Goal: Task Accomplishment & Management: Manage account settings

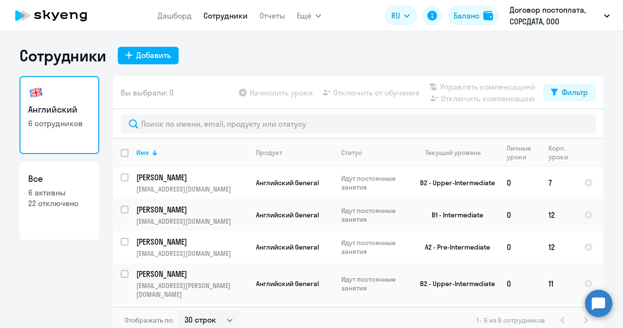
select select "30"
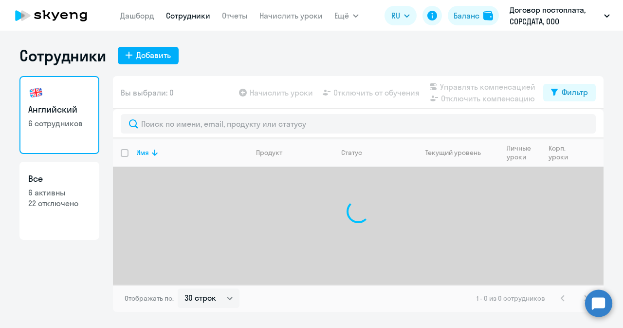
select select "30"
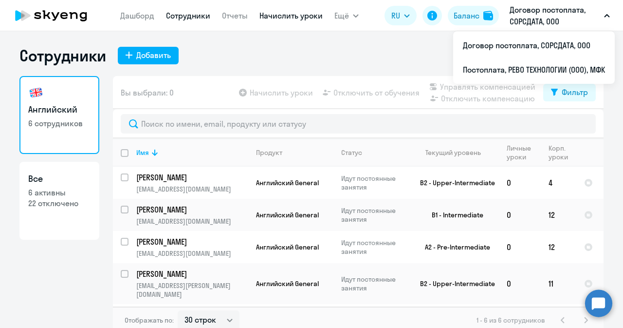
click at [301, 17] on link "Начислить уроки" at bounding box center [291, 16] width 63 height 10
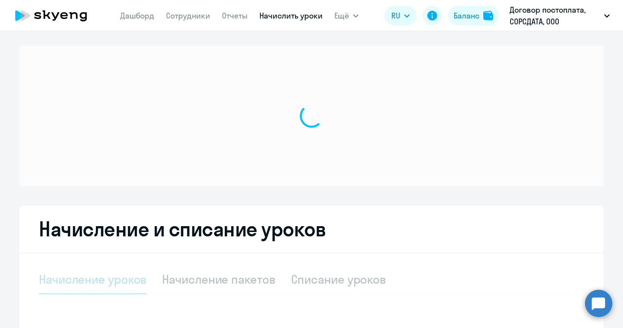
select select "10"
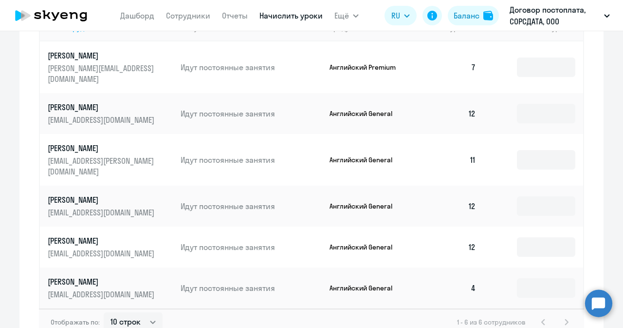
scroll to position [487, 0]
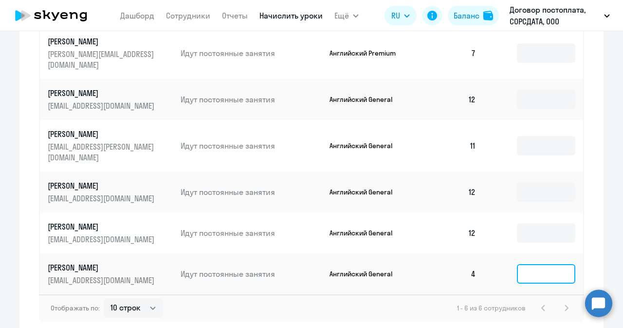
click at [545, 264] on input at bounding box center [546, 273] width 58 height 19
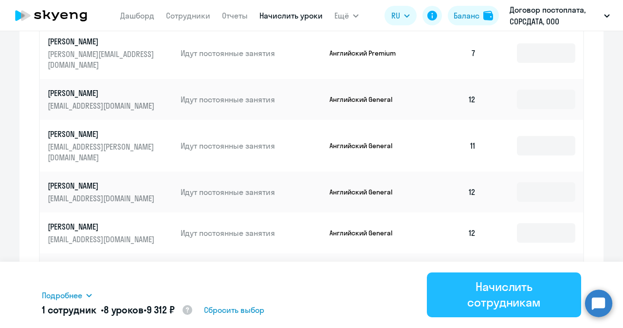
type input "8"
click at [518, 292] on div "Начислить сотрудникам" at bounding box center [504, 294] width 127 height 31
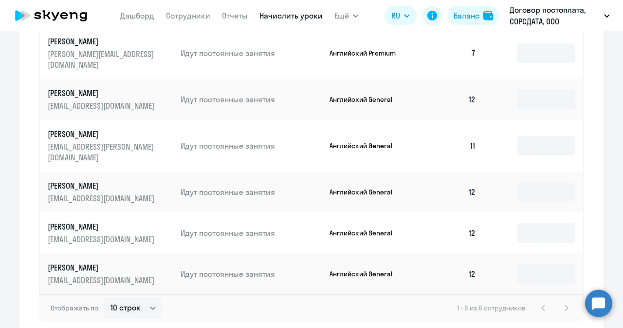
click at [83, 221] on p "[PERSON_NAME]" at bounding box center [102, 226] width 109 height 11
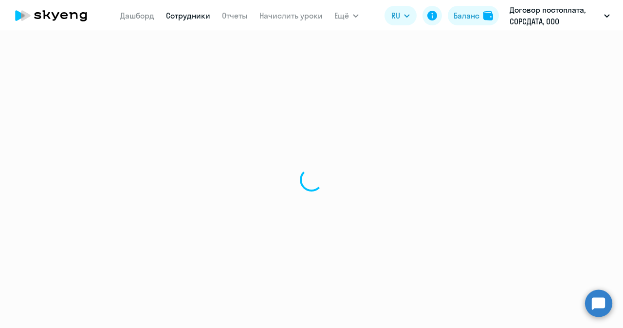
select select "english"
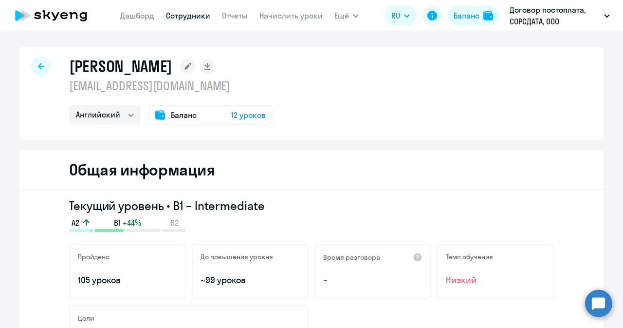
click at [223, 111] on div "Баланс 12 уроков" at bounding box center [211, 114] width 124 height 19
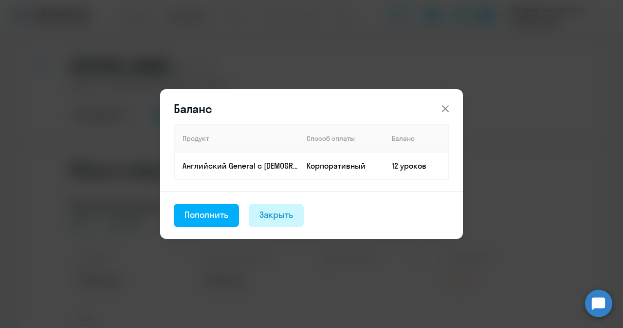
click at [276, 218] on div "Закрыть" at bounding box center [277, 214] width 34 height 13
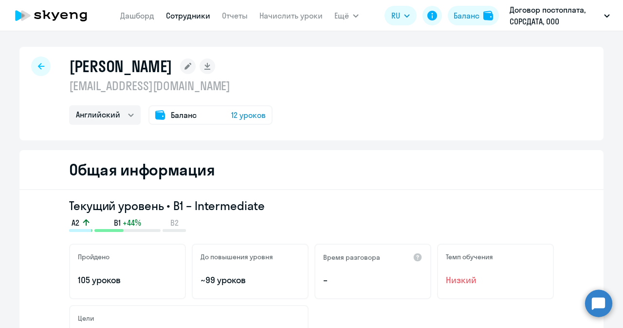
click at [41, 69] on div at bounding box center [40, 65] width 19 height 19
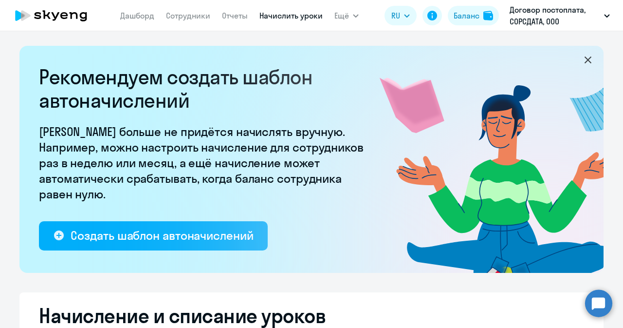
select select "10"
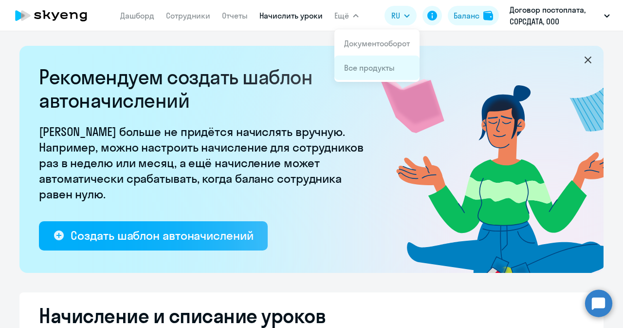
click at [358, 66] on link "Все продукты" at bounding box center [369, 68] width 51 height 10
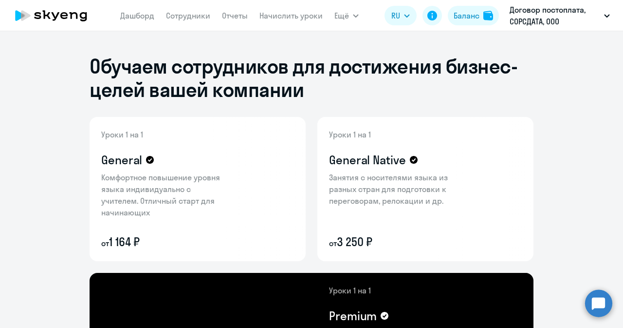
click at [179, 10] on app-menu-item-link "Сотрудники" at bounding box center [188, 16] width 44 height 12
click at [180, 15] on link "Сотрудники" at bounding box center [188, 16] width 44 height 10
select select "30"
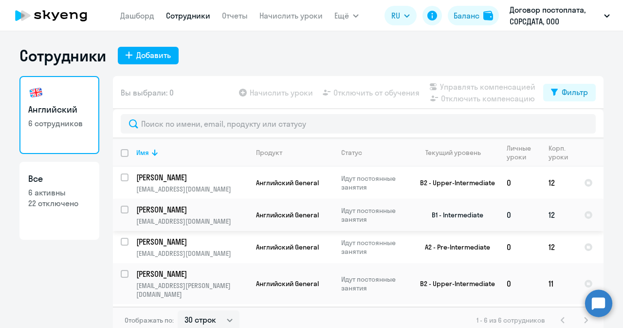
click at [122, 212] on input "select row 22481041" at bounding box center [130, 214] width 19 height 19
checkbox input "true"
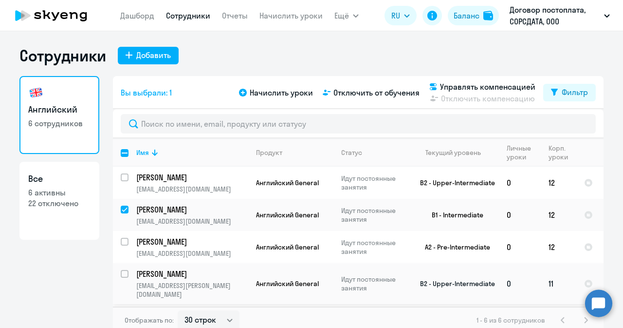
click at [123, 271] on input "select row 16382969" at bounding box center [130, 279] width 19 height 19
checkbox input "true"
click at [364, 93] on span "Отключить от обучения" at bounding box center [377, 93] width 86 height 12
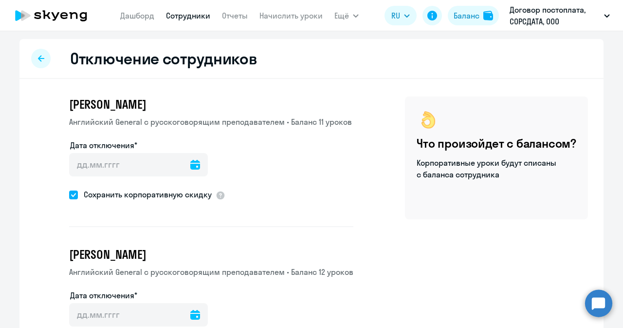
click at [190, 167] on icon at bounding box center [195, 165] width 10 height 10
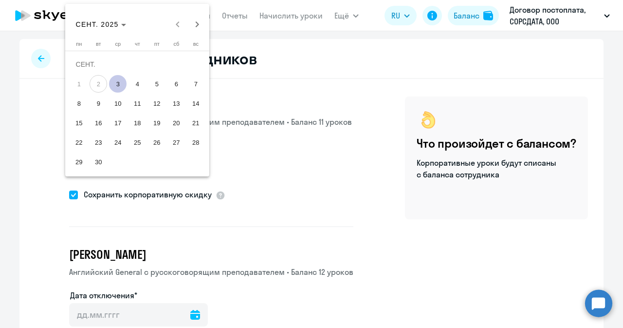
click at [122, 82] on span "3" at bounding box center [118, 84] width 18 height 18
type input "[DATE]"
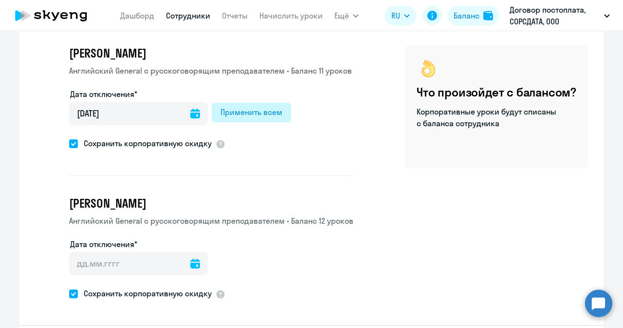
scroll to position [90, 0]
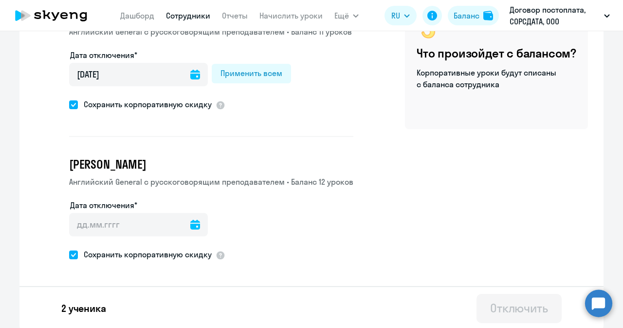
click at [190, 226] on icon at bounding box center [195, 225] width 10 height 10
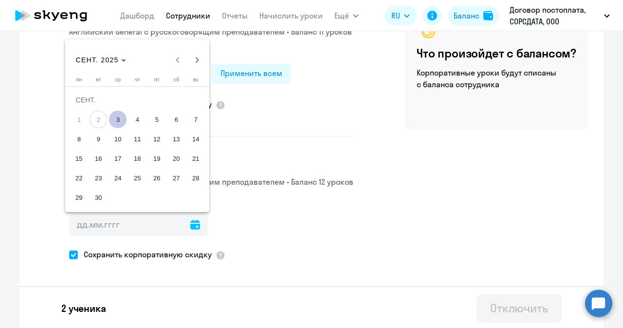
click at [117, 120] on span "3" at bounding box center [118, 120] width 18 height 18
type input "[DATE]"
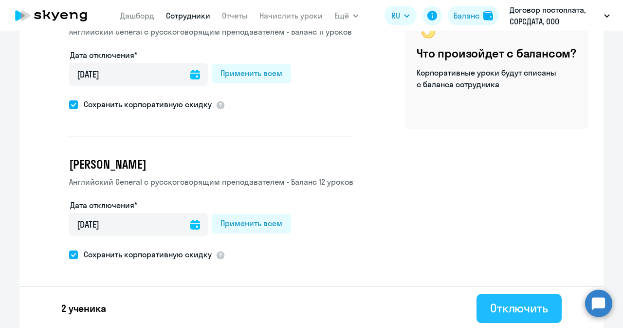
click at [491, 306] on div "Отключить" at bounding box center [519, 308] width 58 height 16
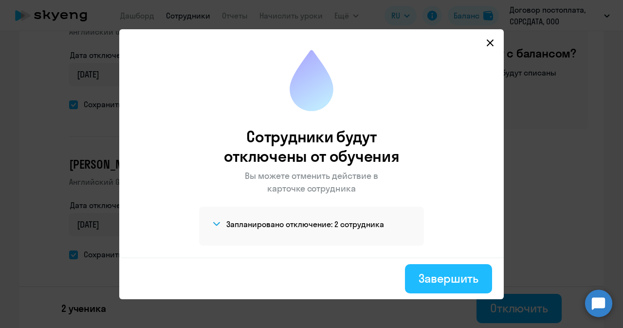
click at [443, 279] on div "Завершить" at bounding box center [449, 278] width 60 height 16
select select "30"
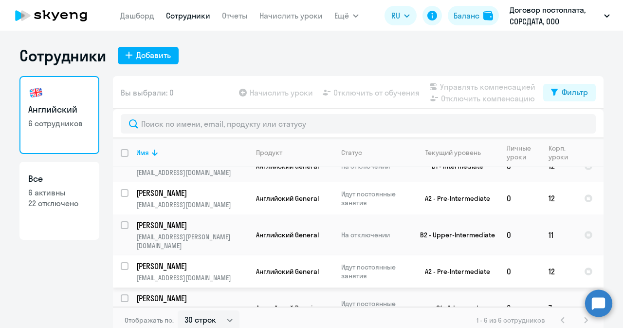
scroll to position [51, 0]
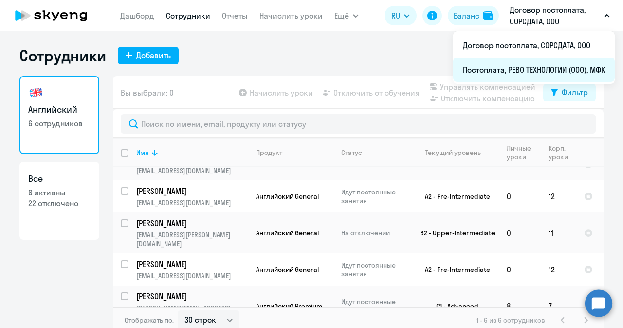
click at [562, 65] on li "Постоплата, РЕВО ТЕХНОЛОГИИ (ООО), МФК" at bounding box center [534, 69] width 162 height 24
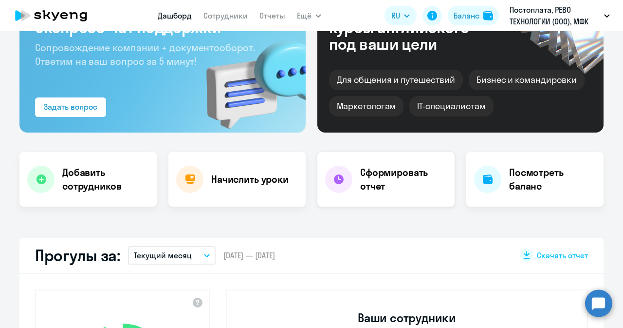
scroll to position [195, 0]
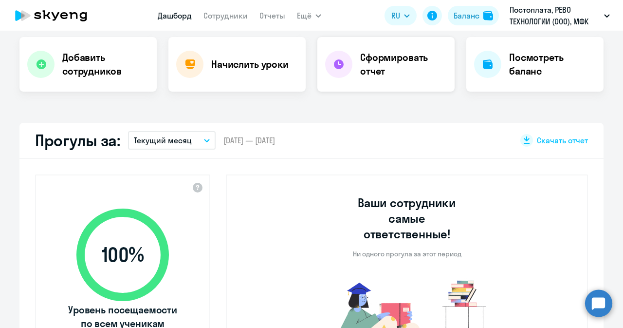
select select "30"
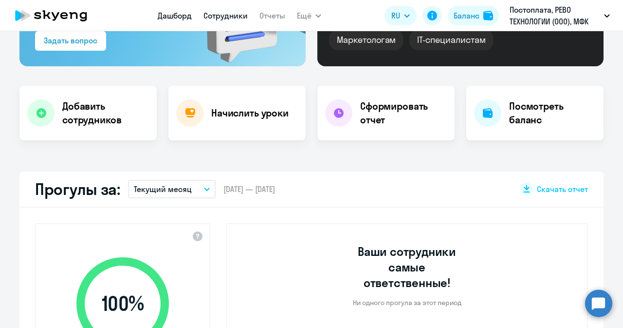
click at [224, 17] on link "Сотрудники" at bounding box center [226, 16] width 44 height 10
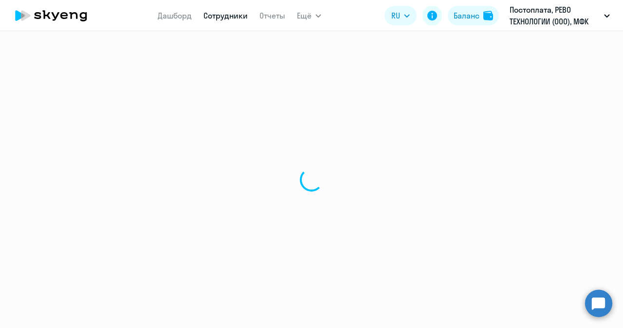
select select "30"
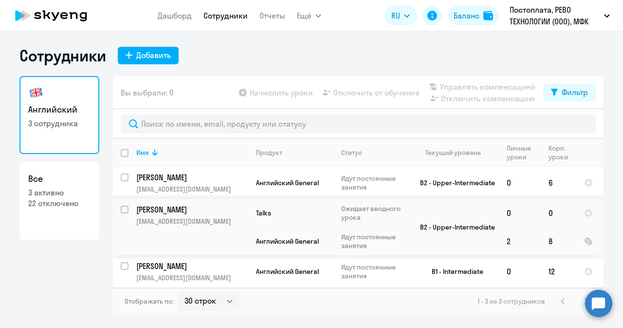
click at [547, 239] on td "8" at bounding box center [559, 241] width 36 height 28
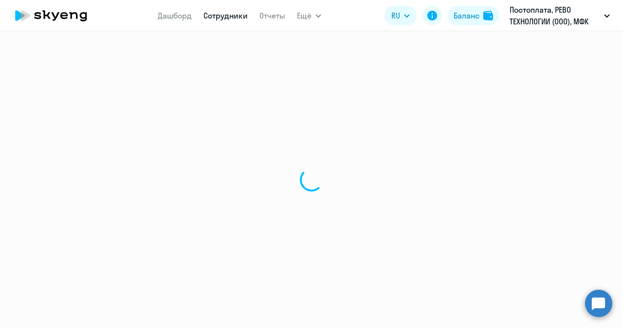
select select "english"
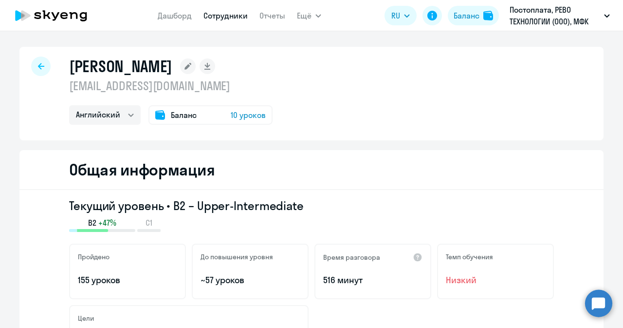
click at [38, 66] on icon at bounding box center [41, 66] width 6 height 6
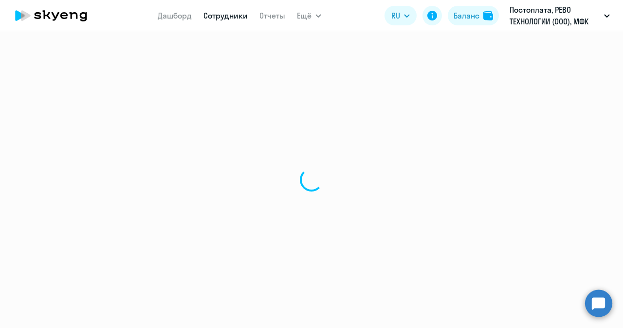
select select "30"
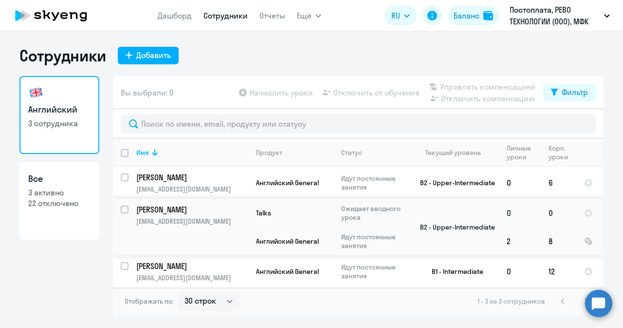
click at [121, 203] on div at bounding box center [124, 209] width 23 height 23
checkbox input "true"
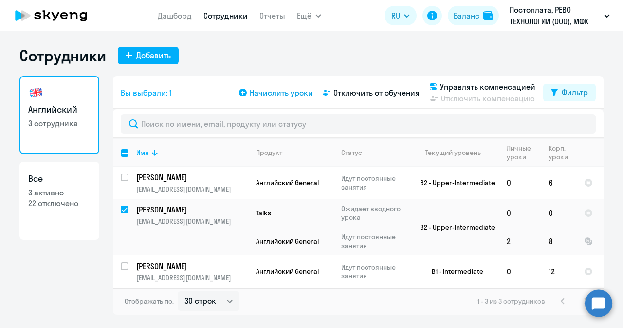
click at [269, 92] on span "Начислить уроки" at bounding box center [281, 93] width 63 height 12
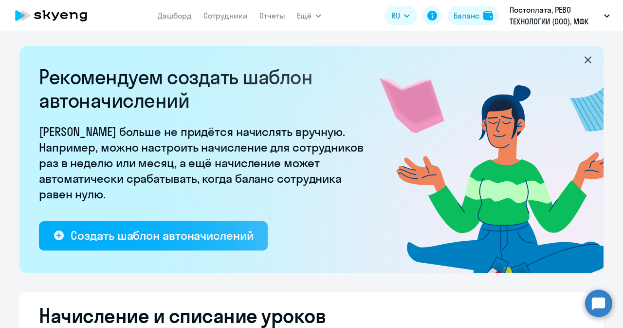
select select "10"
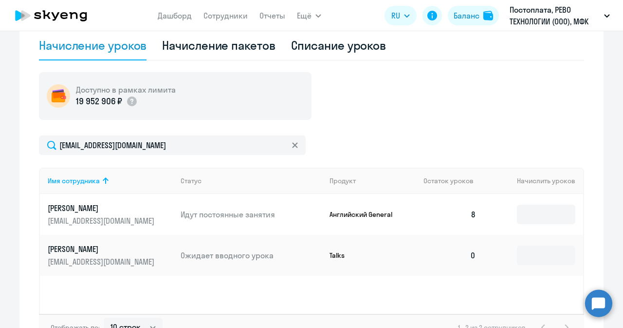
scroll to position [388, 0]
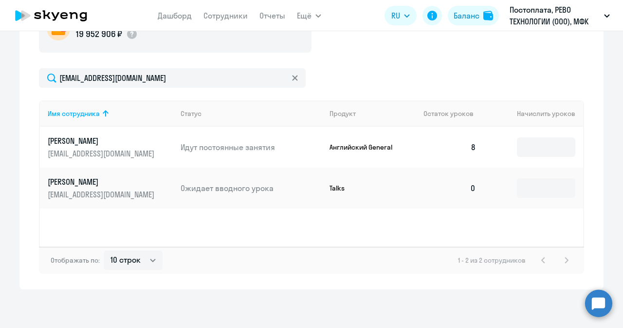
click at [535, 158] on td at bounding box center [533, 147] width 99 height 41
click at [535, 150] on input at bounding box center [546, 146] width 58 height 19
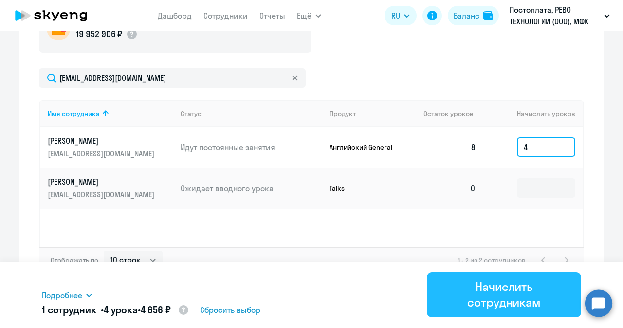
type input "4"
click at [511, 295] on div "Начислить сотрудникам" at bounding box center [504, 294] width 127 height 31
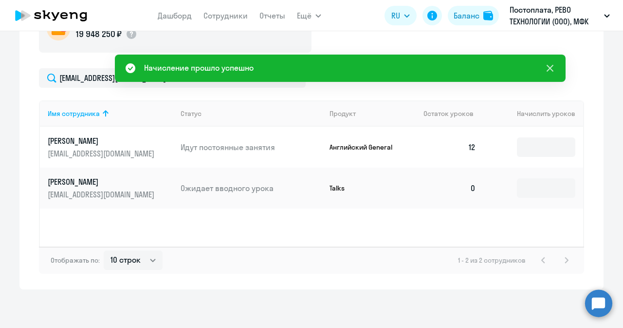
click at [552, 65] on icon at bounding box center [550, 68] width 12 height 12
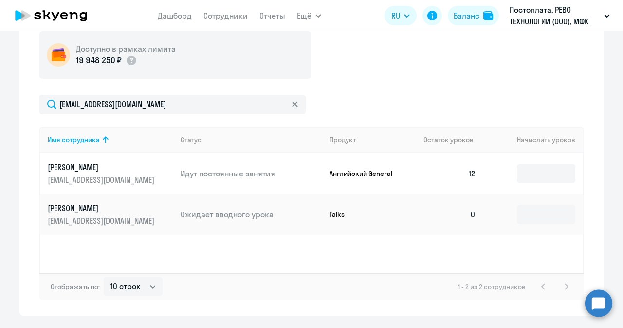
scroll to position [339, 0]
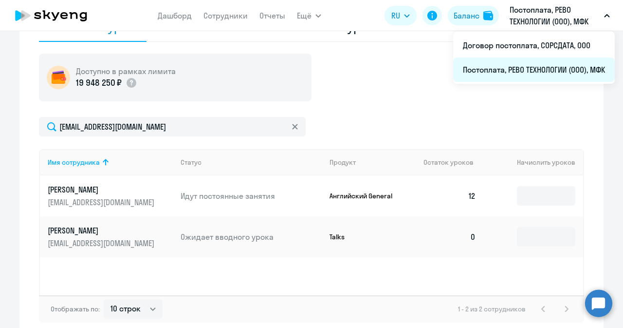
click at [527, 63] on li "Постоплата, РЕВО ТЕХНОЛОГИИ (ООО), МФК" at bounding box center [534, 69] width 162 height 24
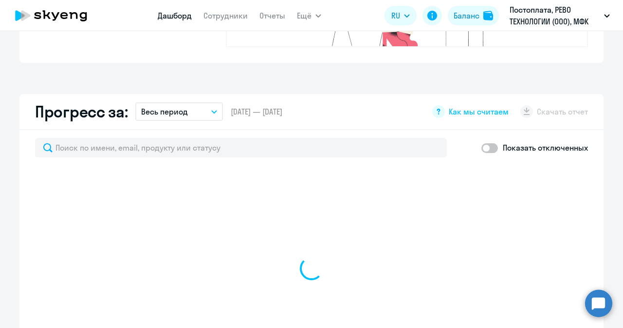
scroll to position [582, 0]
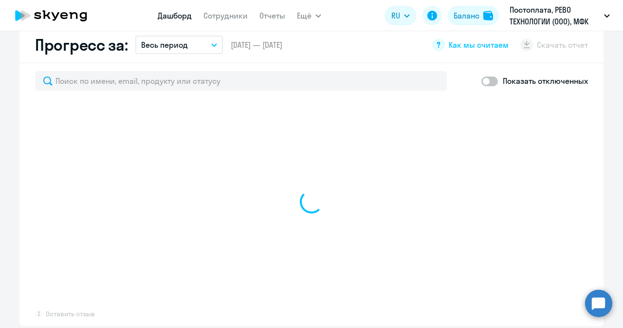
select select "30"
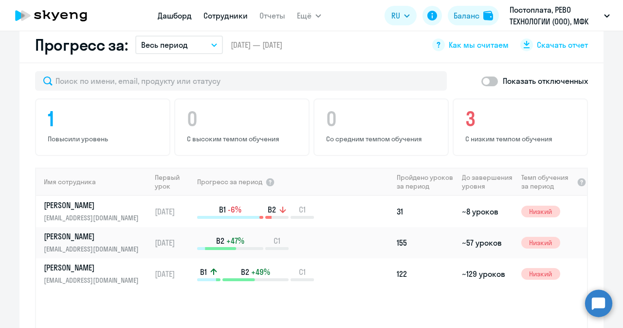
click at [231, 20] on link "Сотрудники" at bounding box center [226, 16] width 44 height 10
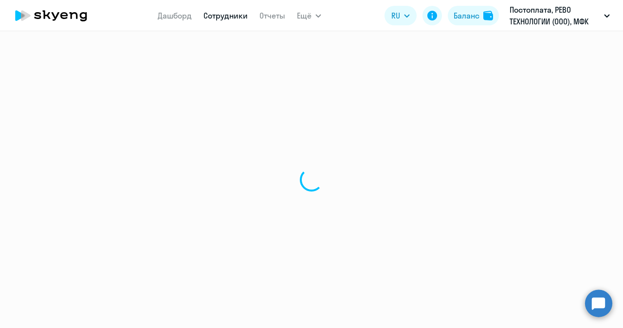
select select "30"
